Goal: Task Accomplishment & Management: Use online tool/utility

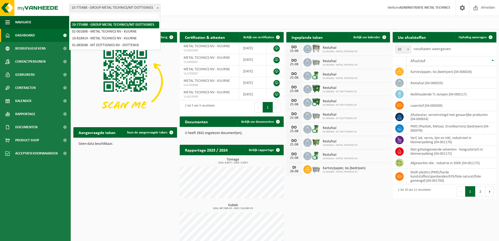
click at [158, 8] on b at bounding box center [158, 7] width 2 height 1
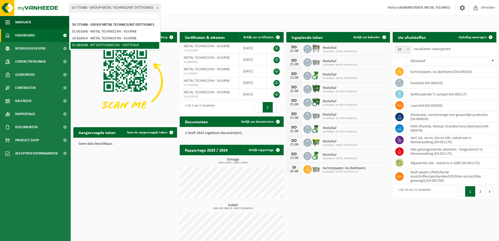
select select "23832"
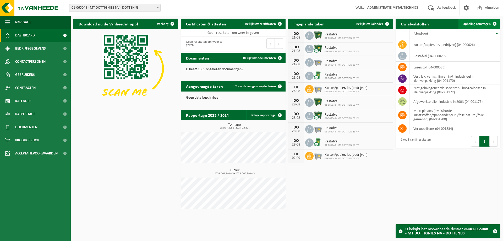
click at [470, 24] on span "Ophaling aanvragen" at bounding box center [476, 23] width 28 height 3
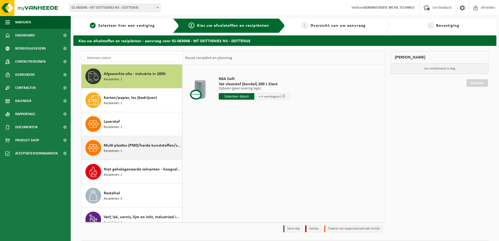
click at [137, 148] on span "Multi plastics (PMD/harde kunststoffen/spanbanden/EPS/folie naturel/folie gemen…" at bounding box center [142, 145] width 77 height 6
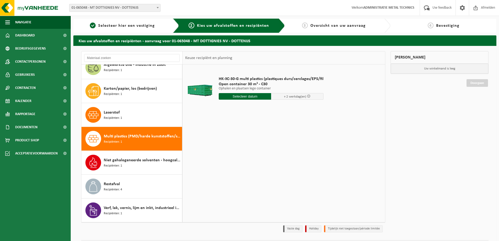
click at [251, 97] on input "text" at bounding box center [245, 96] width 52 height 7
click at [260, 151] on div "22" at bounding box center [260, 151] width 9 height 8
type input "Van 2025-08-22"
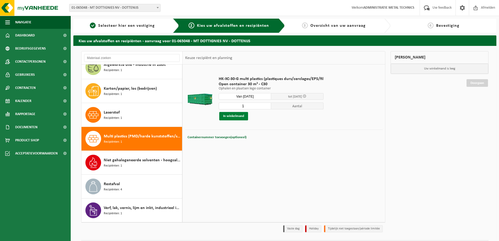
click at [234, 115] on button "In winkelmand" at bounding box center [233, 116] width 29 height 8
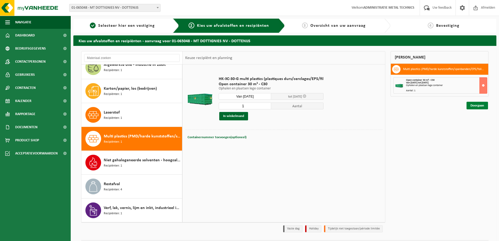
click at [472, 108] on link "Doorgaan" at bounding box center [476, 106] width 21 height 8
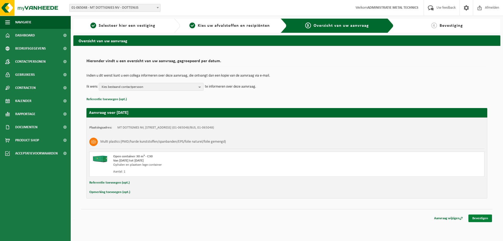
click at [480, 218] on link "Bevestigen" at bounding box center [480, 218] width 24 height 8
